Goal: Information Seeking & Learning: Learn about a topic

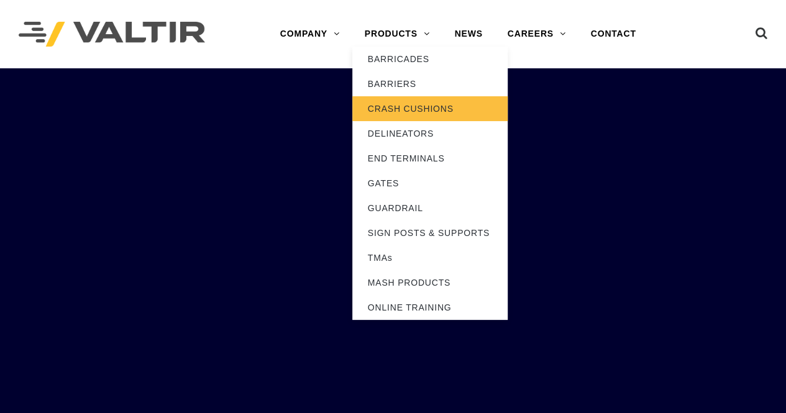
click at [423, 106] on link "CRASH CUSHIONS" at bounding box center [429, 108] width 155 height 25
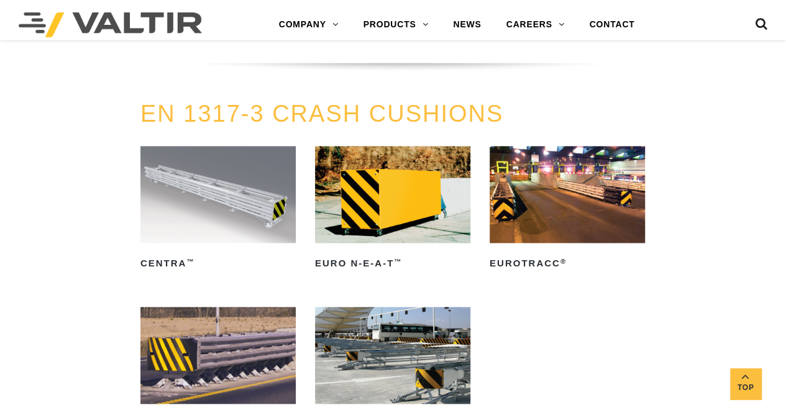
scroll to position [3229, 0]
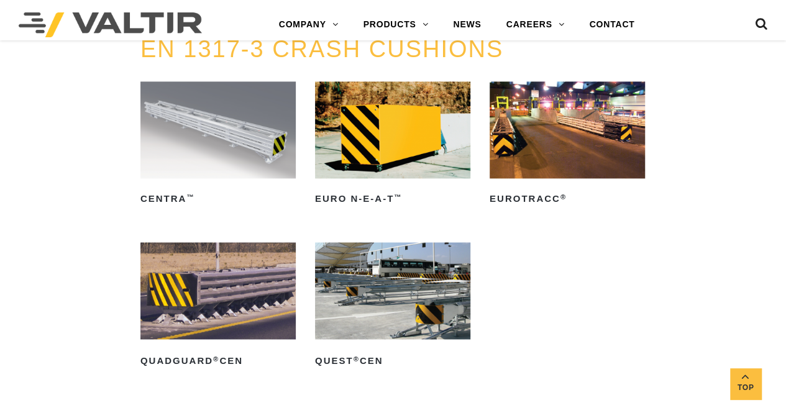
click at [573, 137] on img at bounding box center [566, 129] width 155 height 97
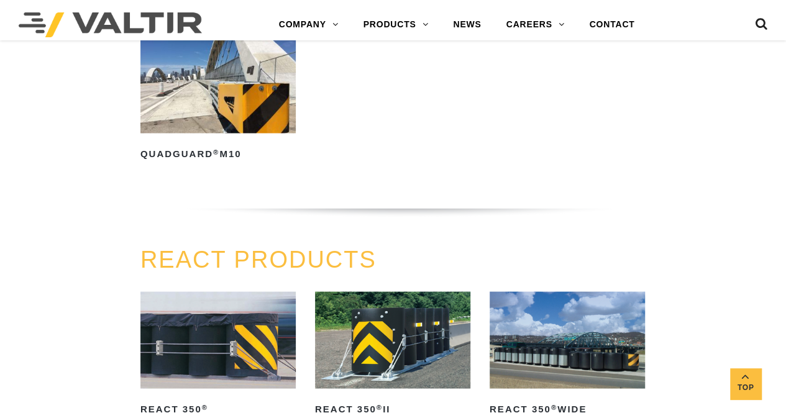
scroll to position [840, 0]
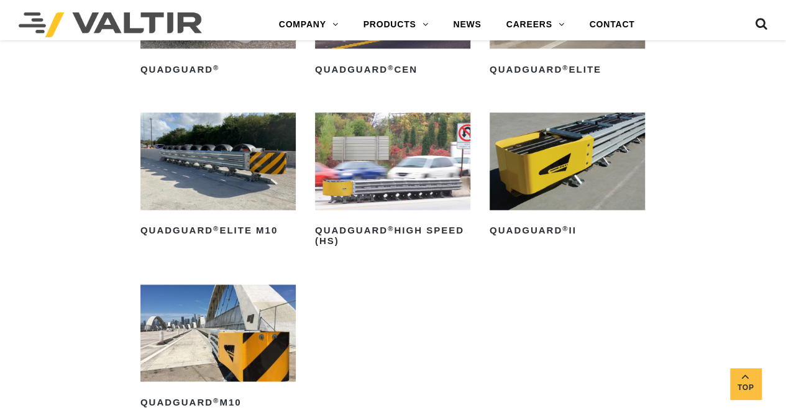
click at [205, 341] on img at bounding box center [217, 332] width 155 height 97
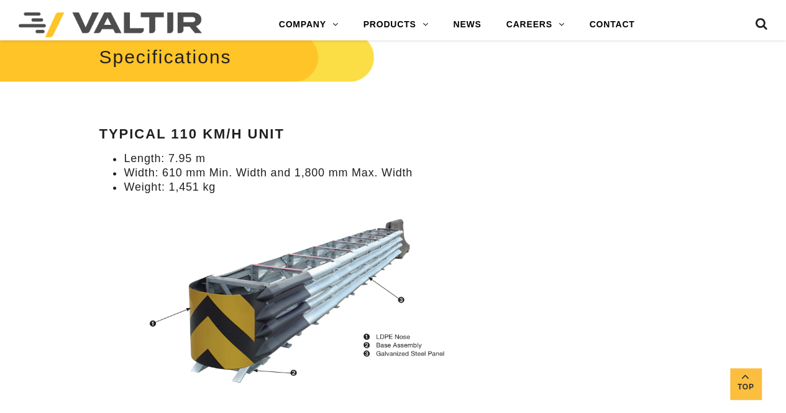
scroll to position [931, 0]
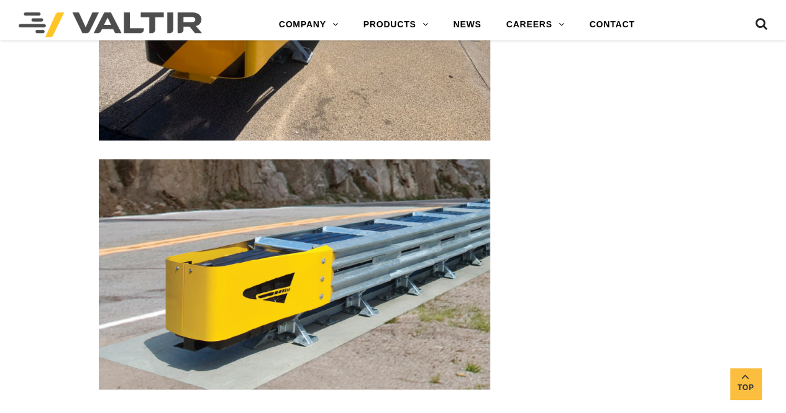
scroll to position [3229, 0]
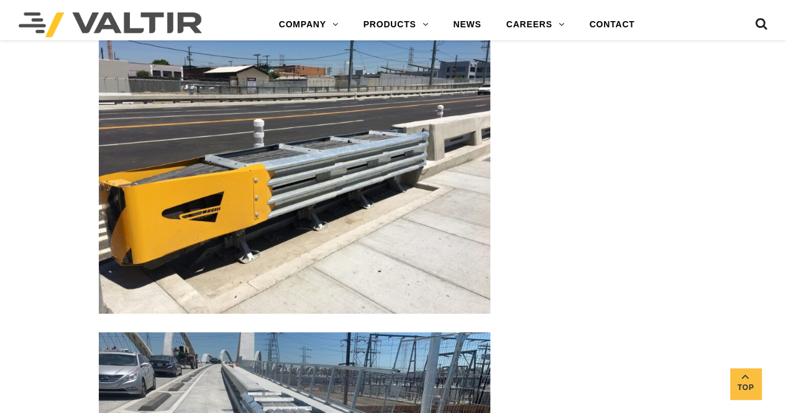
scroll to position [2360, 0]
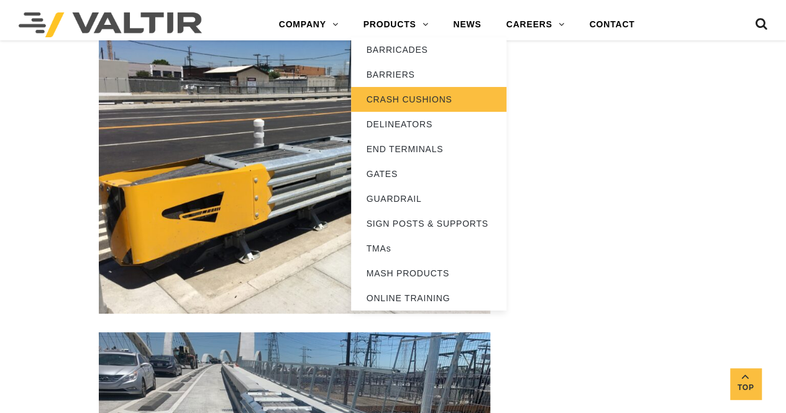
click at [448, 97] on link "CRASH CUSHIONS" at bounding box center [428, 99] width 155 height 25
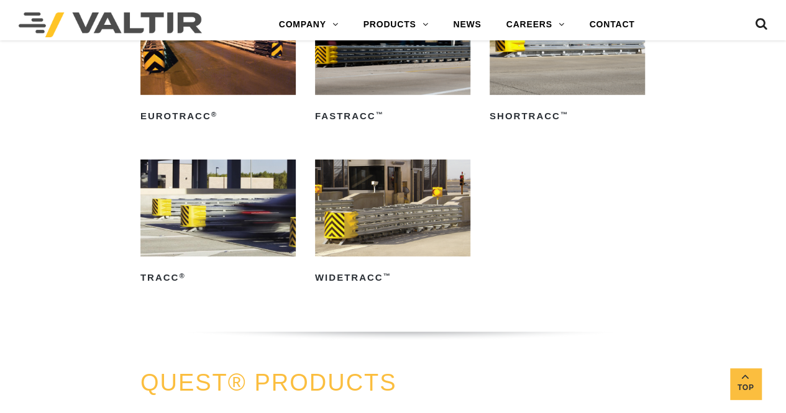
scroll to position [1677, 0]
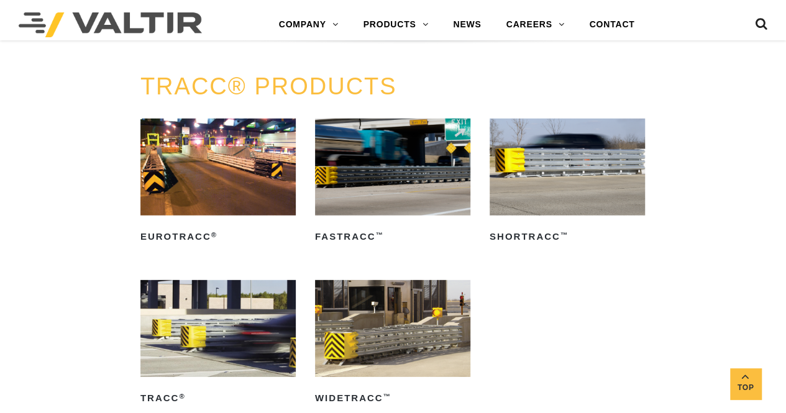
click at [238, 186] on img at bounding box center [217, 167] width 155 height 97
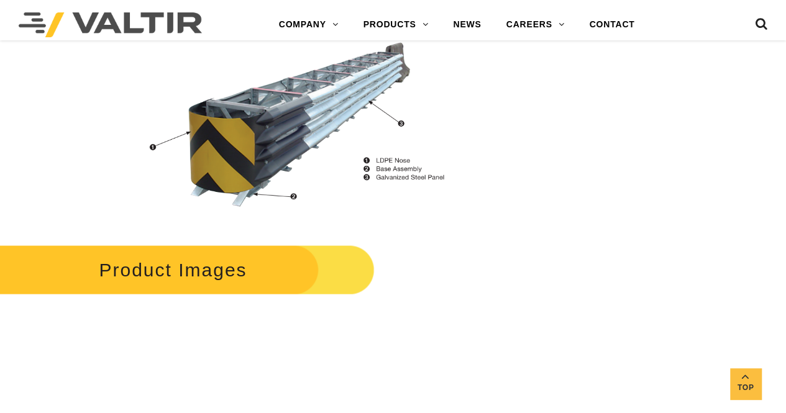
scroll to position [1056, 0]
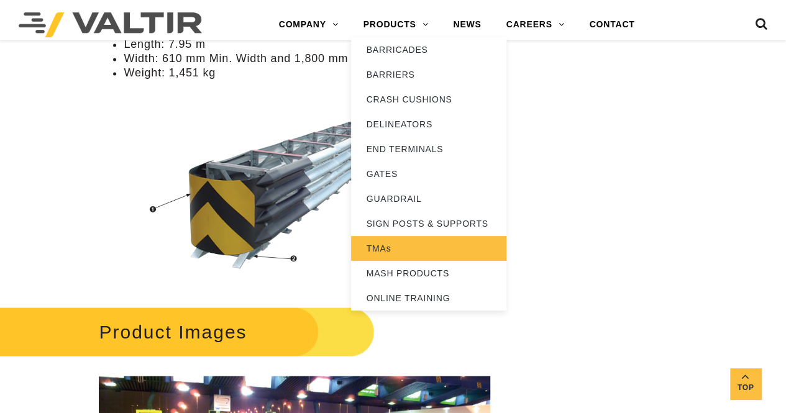
click at [396, 251] on link "TMAs" at bounding box center [428, 248] width 155 height 25
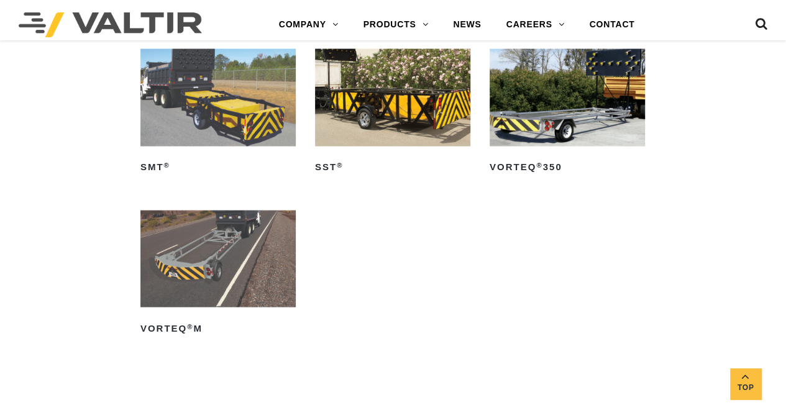
scroll to position [1180, 0]
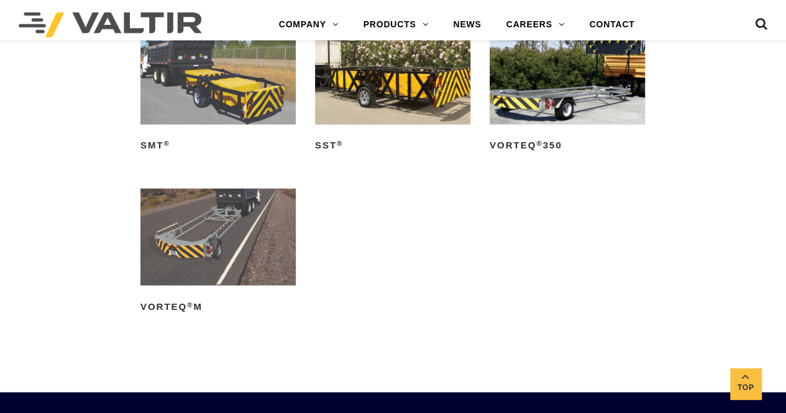
click at [224, 247] on img at bounding box center [217, 237] width 155 height 97
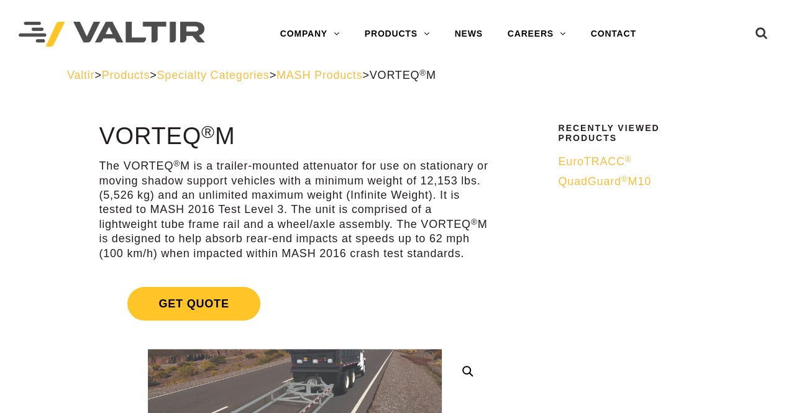
drag, startPoint x: 106, startPoint y: 134, endPoint x: 469, endPoint y: 252, distance: 382.7
copy div "VORTEQ ® M The VORTEQ ® M is a trailer-mounted attenuator for use on stationary…"
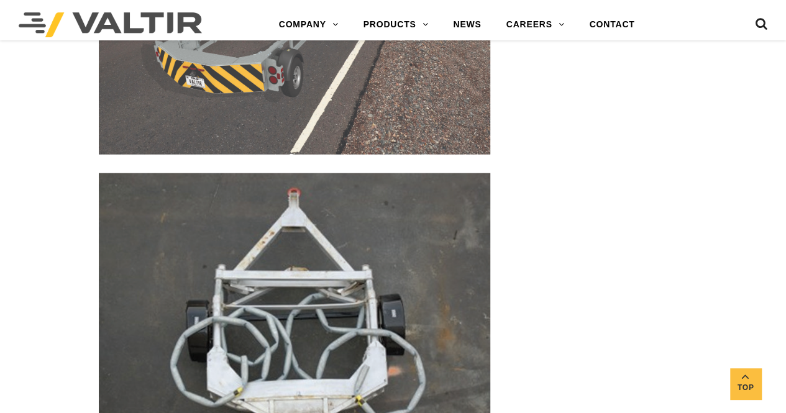
scroll to position [1615, 0]
